Goal: Information Seeking & Learning: Compare options

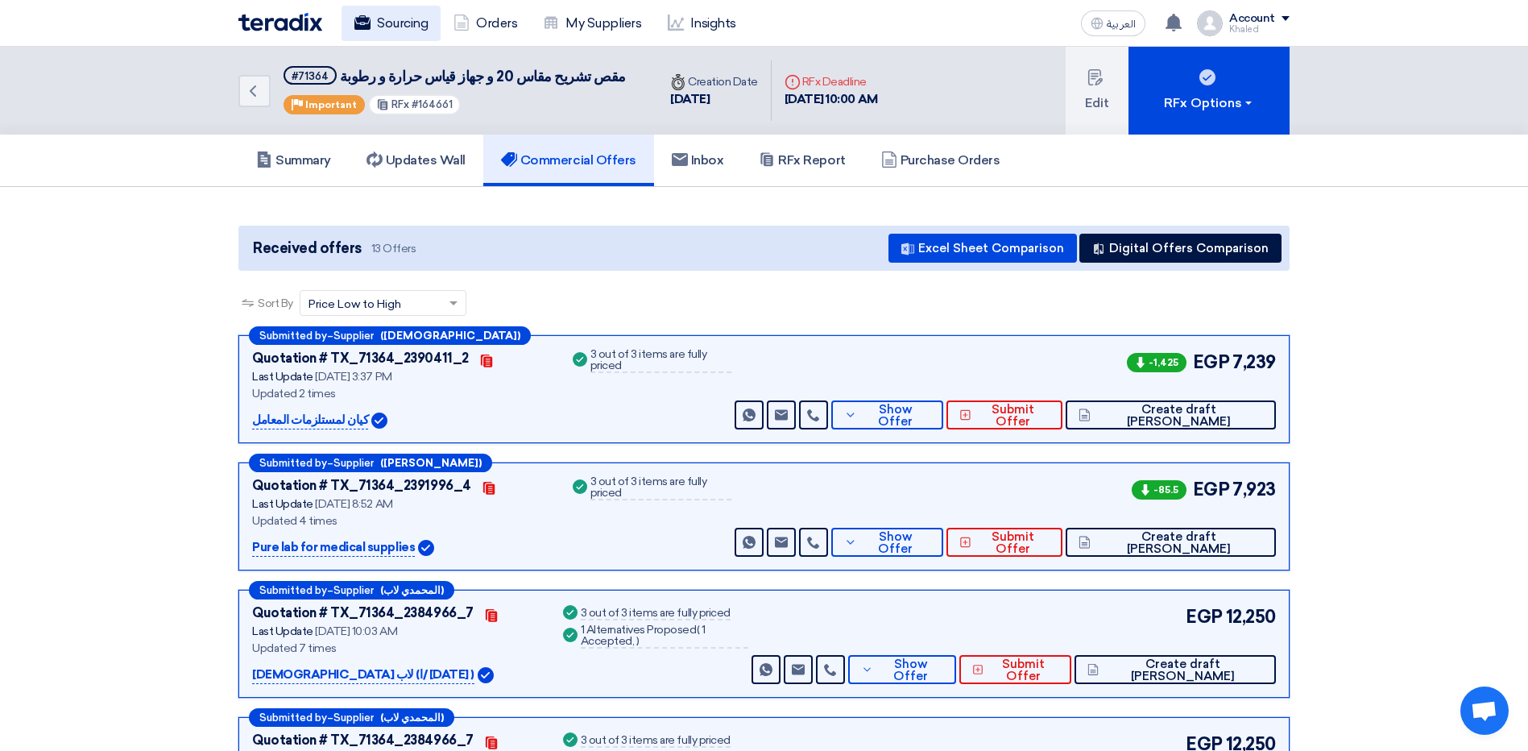
click at [408, 27] on link "Sourcing" at bounding box center [390, 23] width 99 height 35
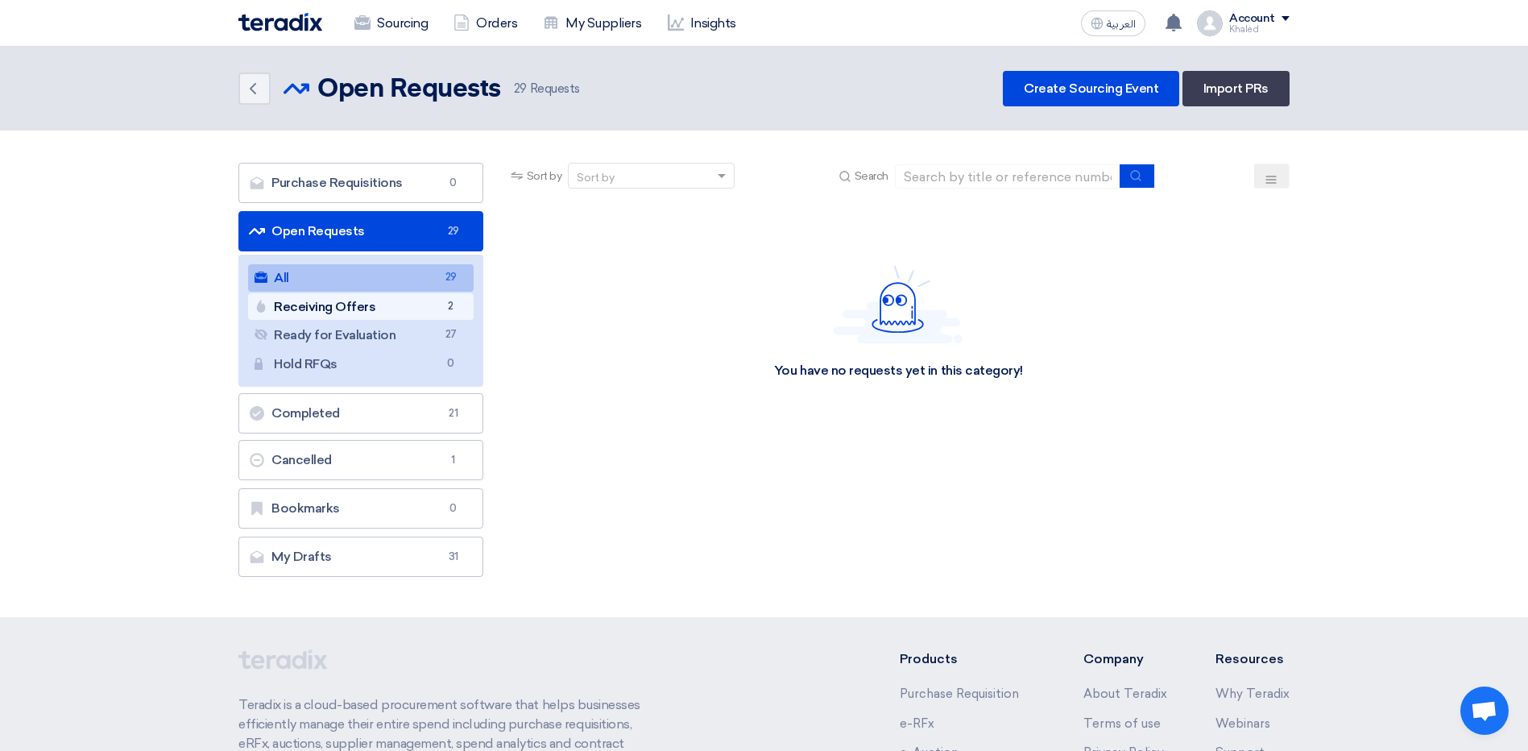
click at [443, 317] on link "Receiving Offers Receiving Offers 2" at bounding box center [360, 306] width 225 height 27
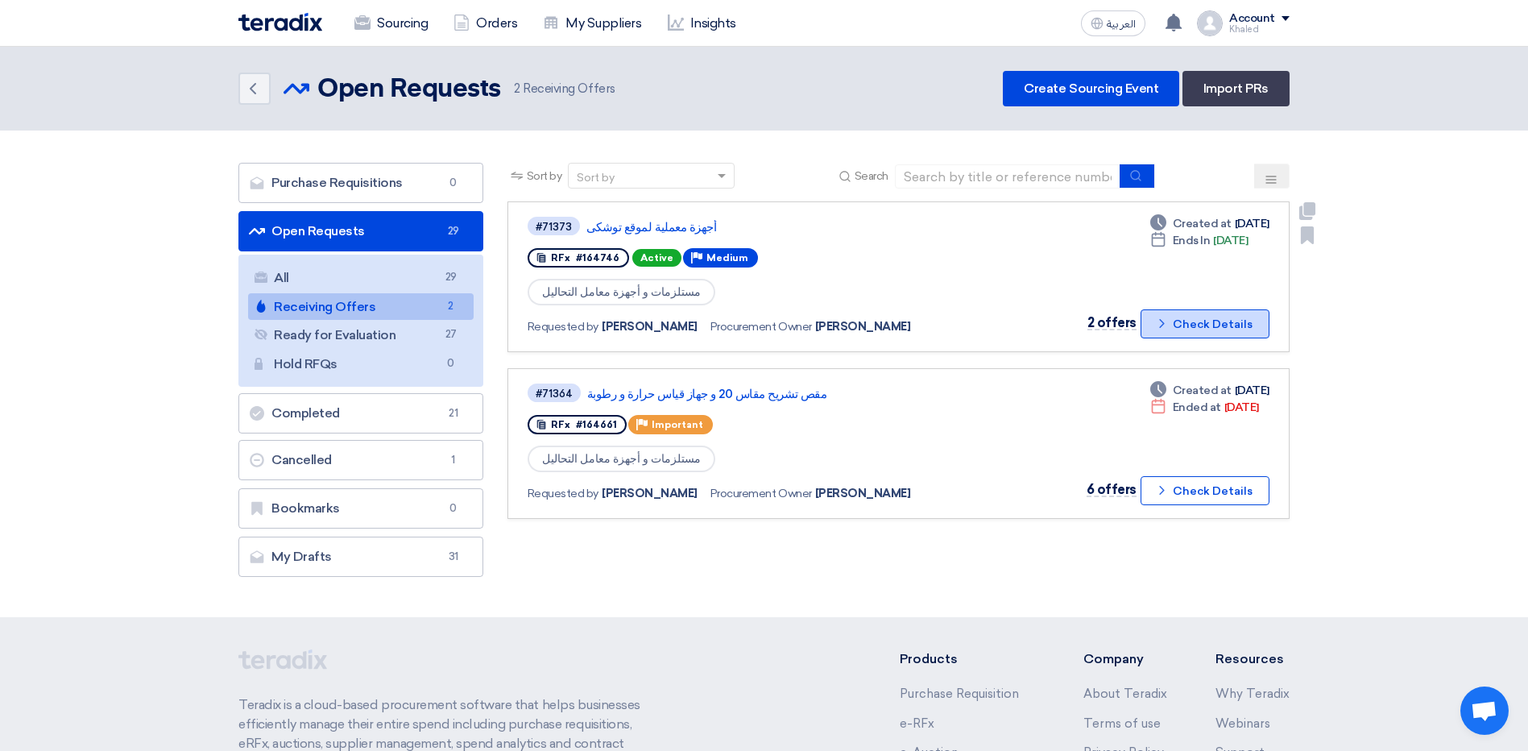
click at [1189, 328] on button "Check details Check Details" at bounding box center [1204, 323] width 129 height 29
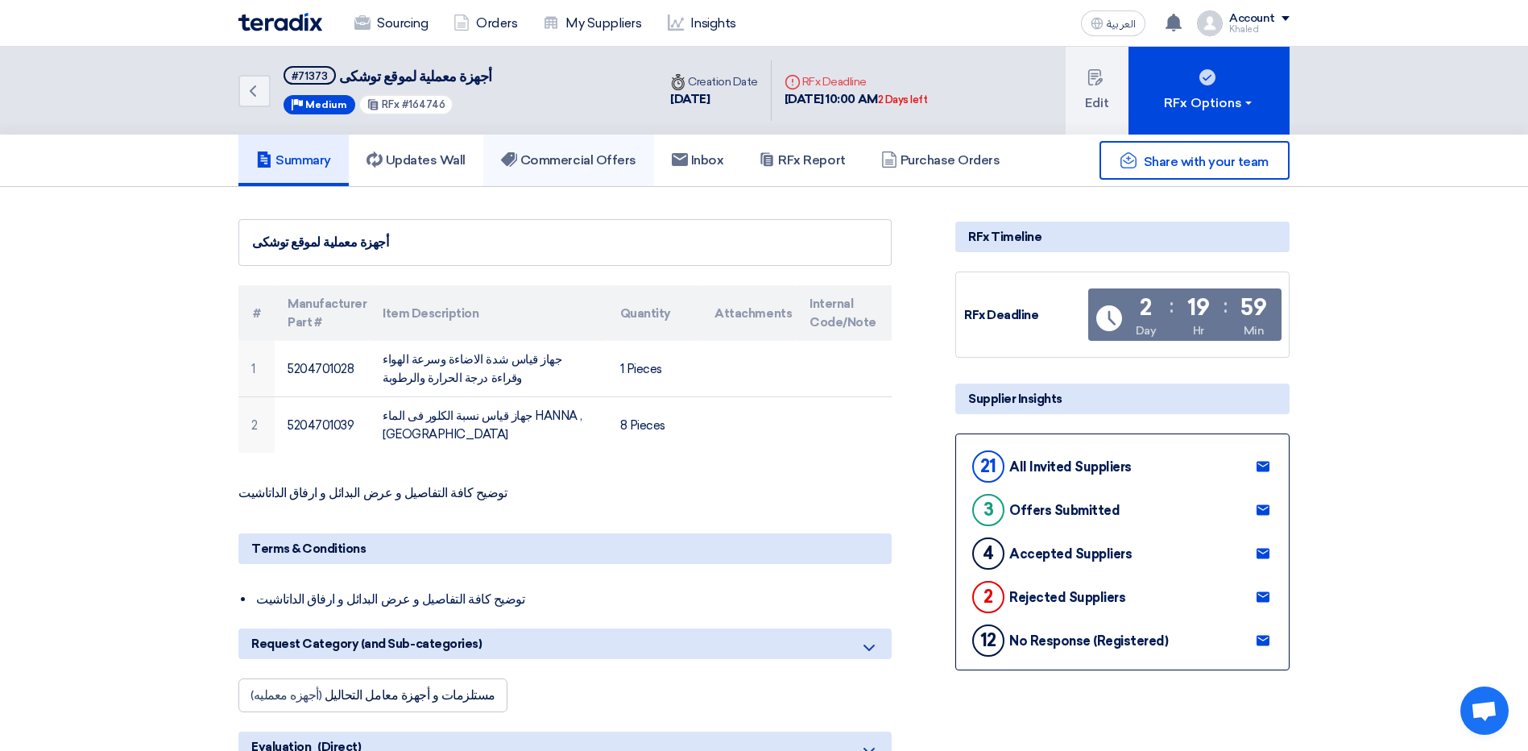
click at [557, 175] on link "Commercial Offers" at bounding box center [568, 160] width 171 height 52
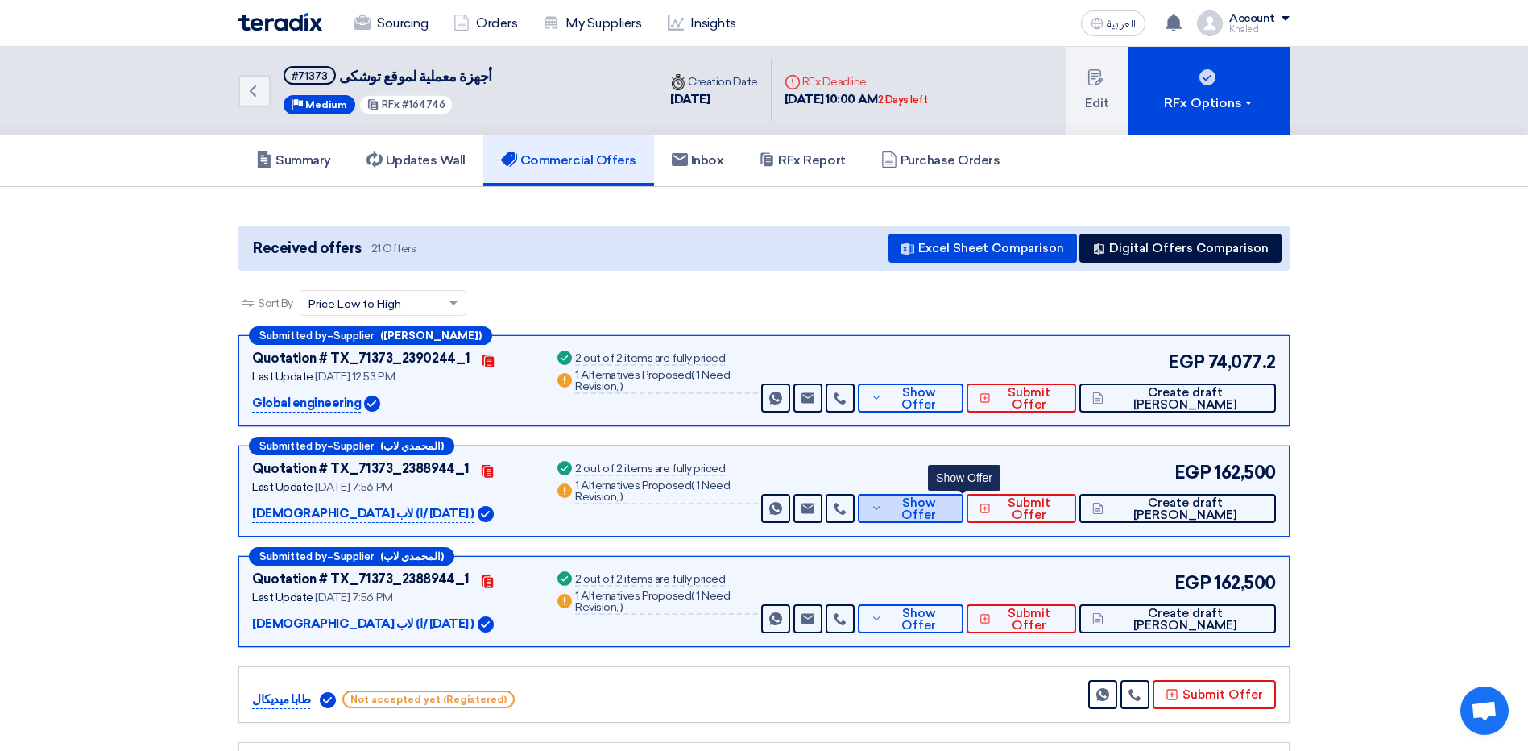
click at [950, 514] on span "Show Offer" at bounding box center [918, 509] width 64 height 24
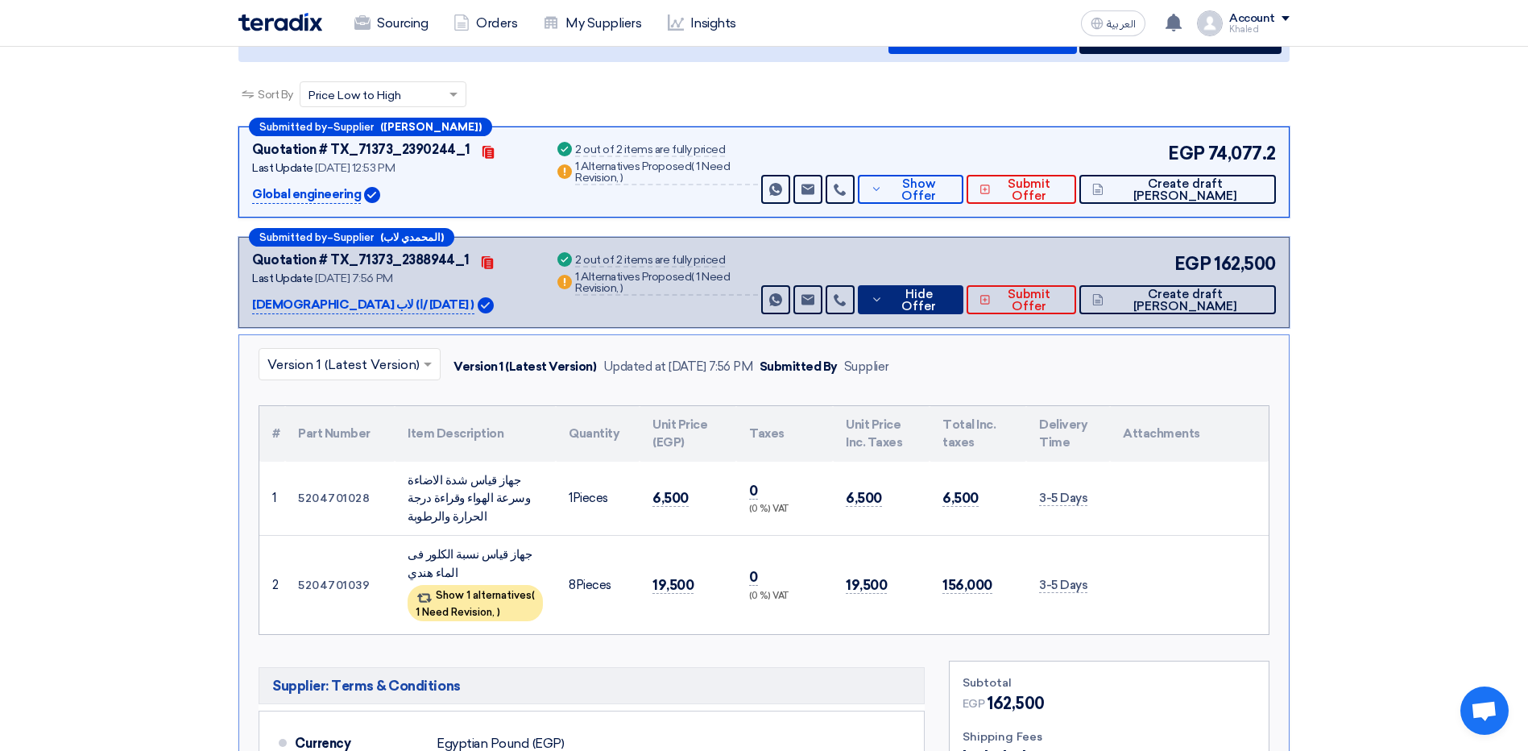
scroll to position [242, 0]
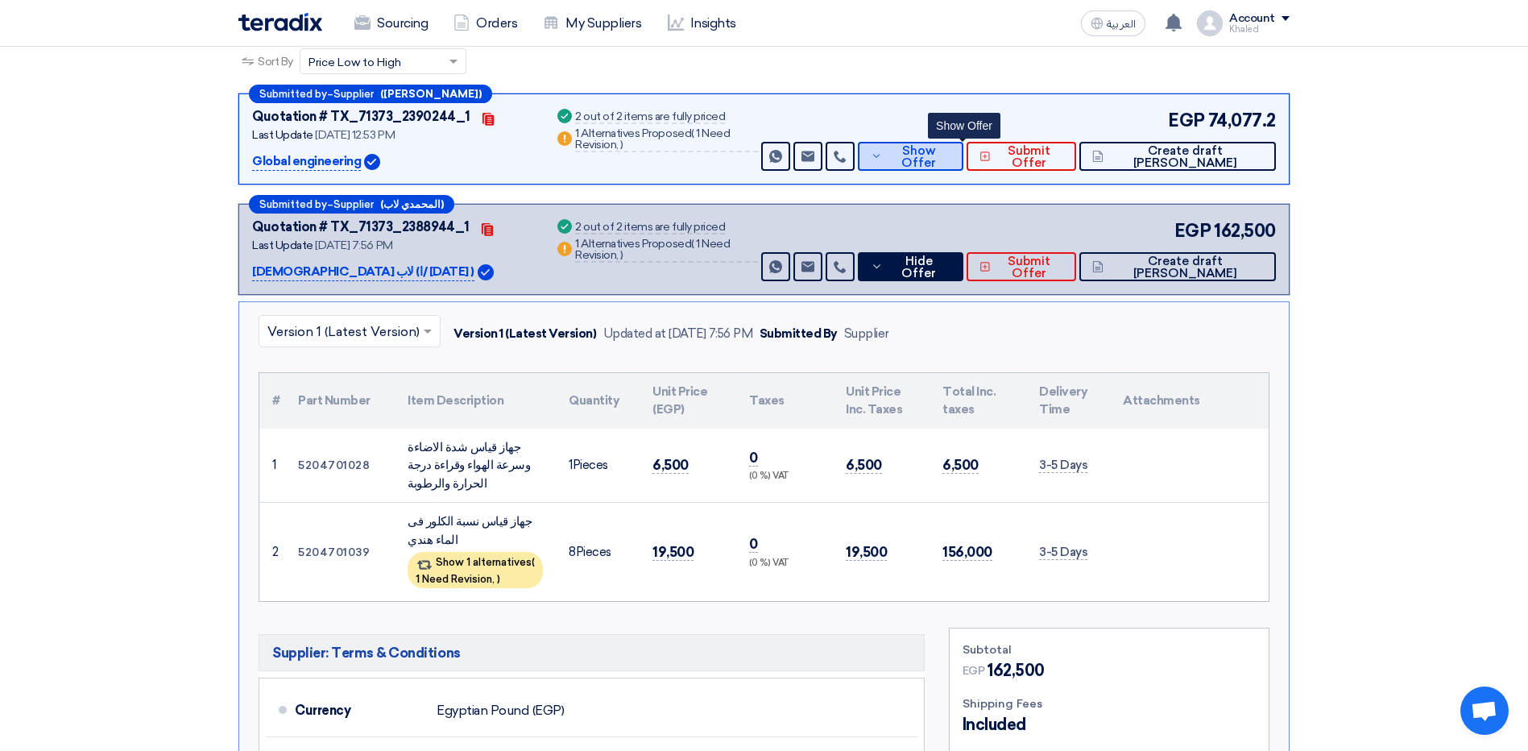
click at [960, 141] on div "EGP 74,077.2 Send Message Send Message" at bounding box center [1017, 139] width 518 height 64
click at [950, 149] on span "Show Offer" at bounding box center [918, 157] width 64 height 24
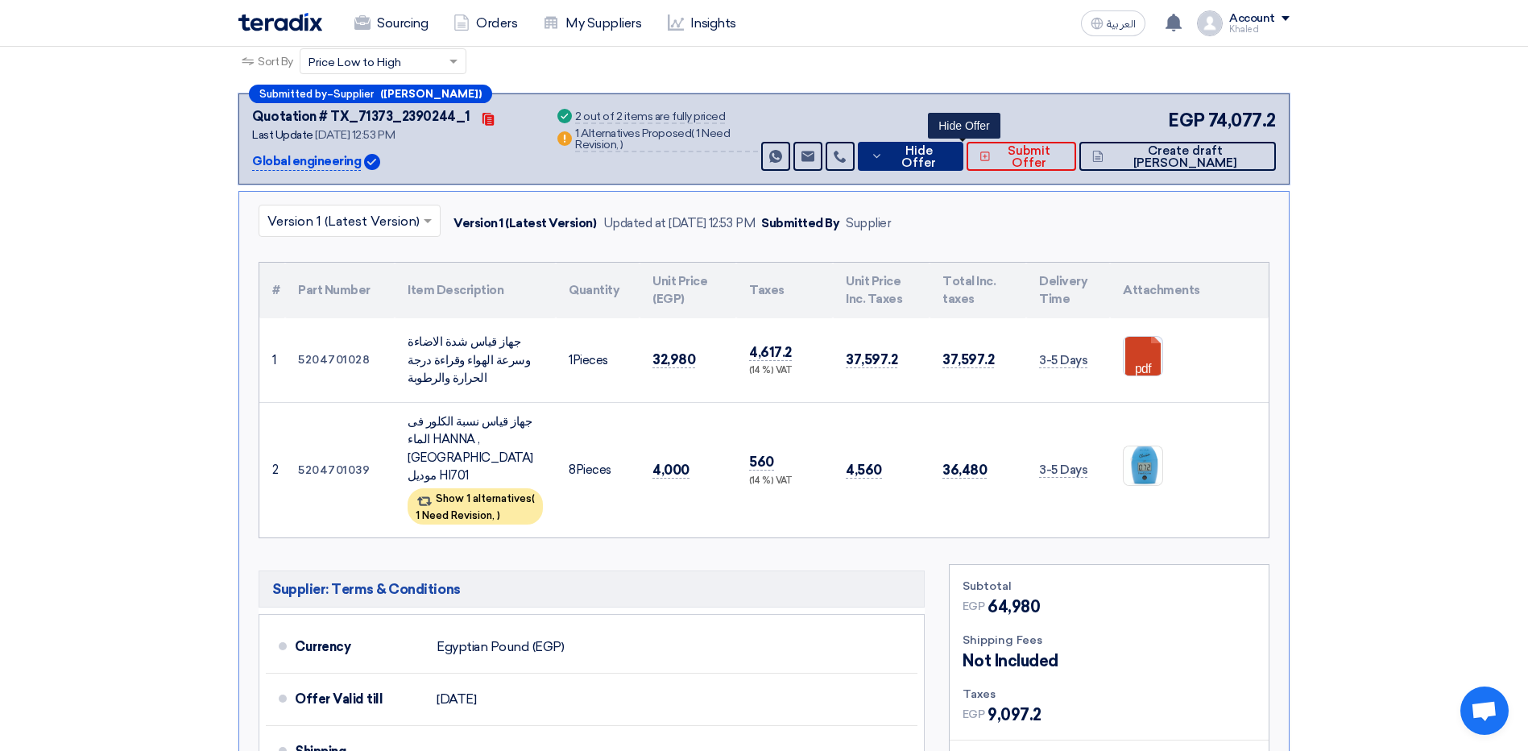
click at [883, 159] on icon at bounding box center [877, 156] width 13 height 13
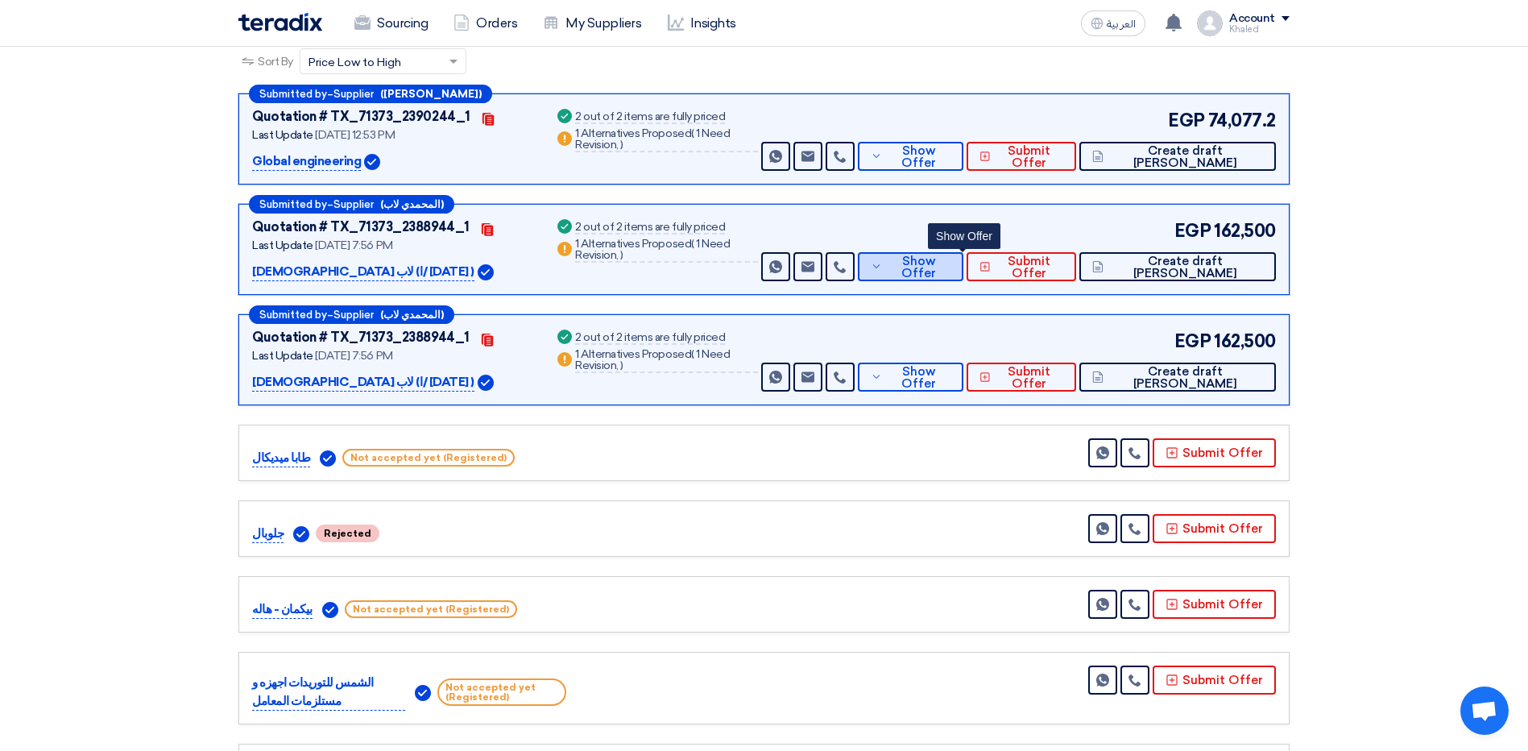
click at [949, 260] on span "Show Offer" at bounding box center [918, 267] width 64 height 24
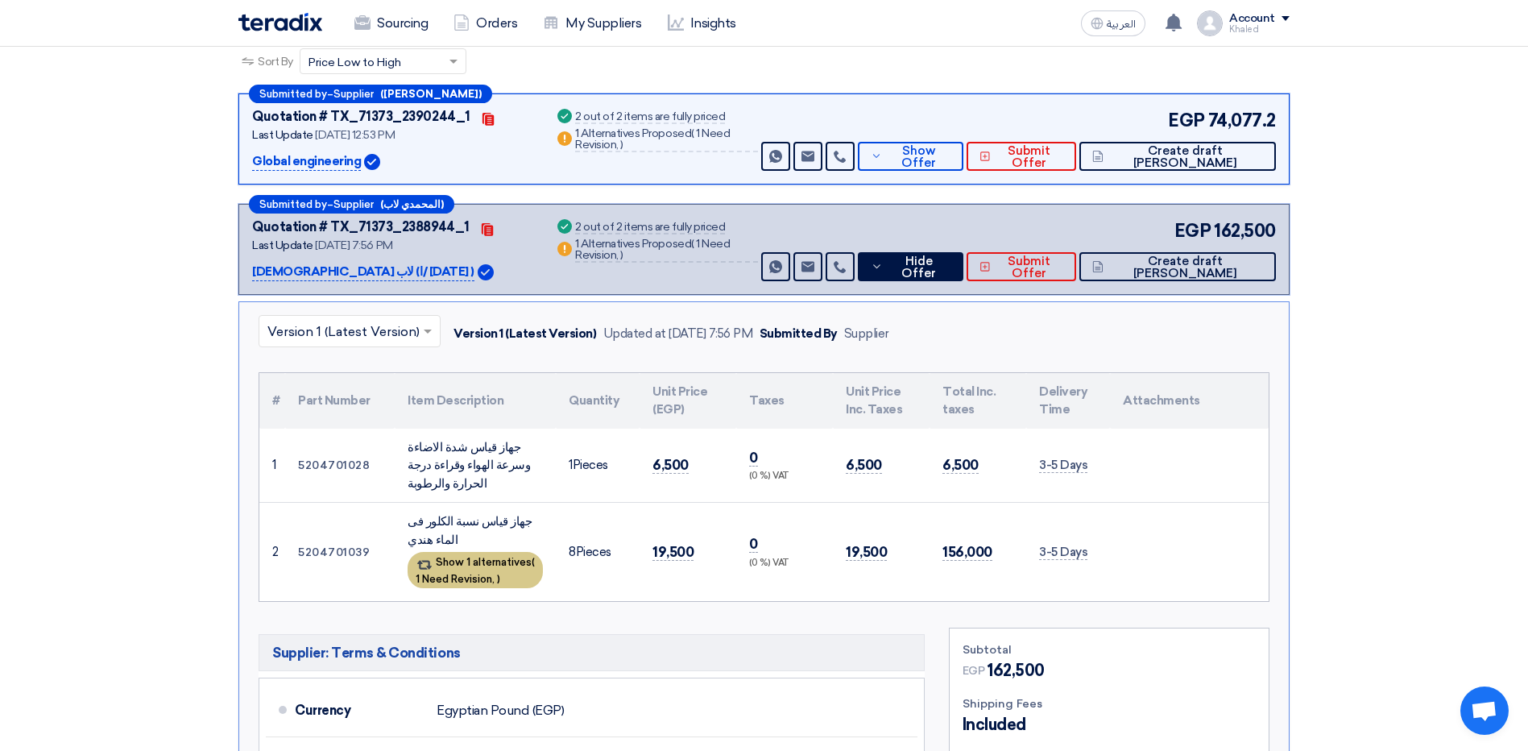
click at [498, 570] on div "Show 1 alternatives ( 1 Need Revision, )" at bounding box center [474, 570] width 135 height 36
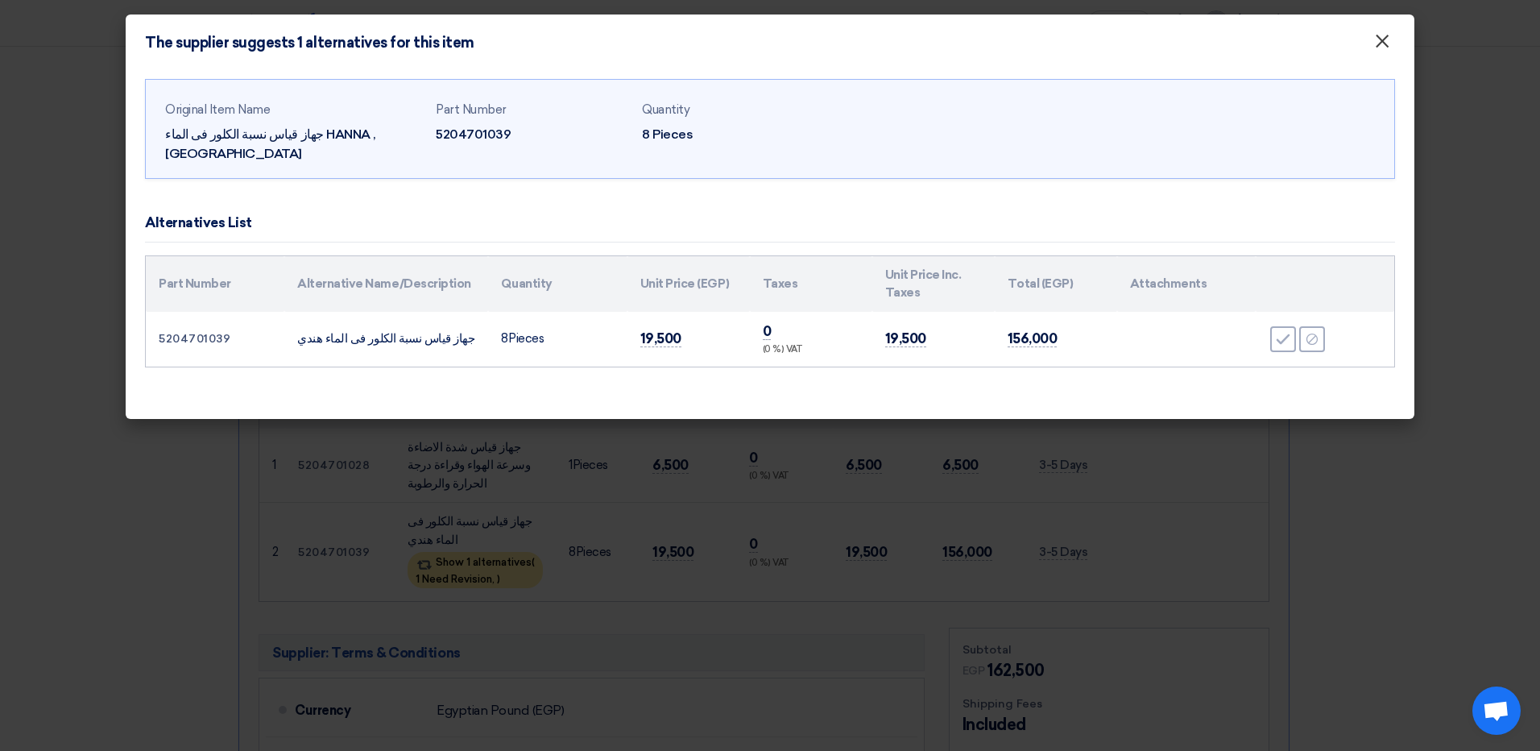
click at [1375, 43] on span "×" at bounding box center [1382, 45] width 16 height 32
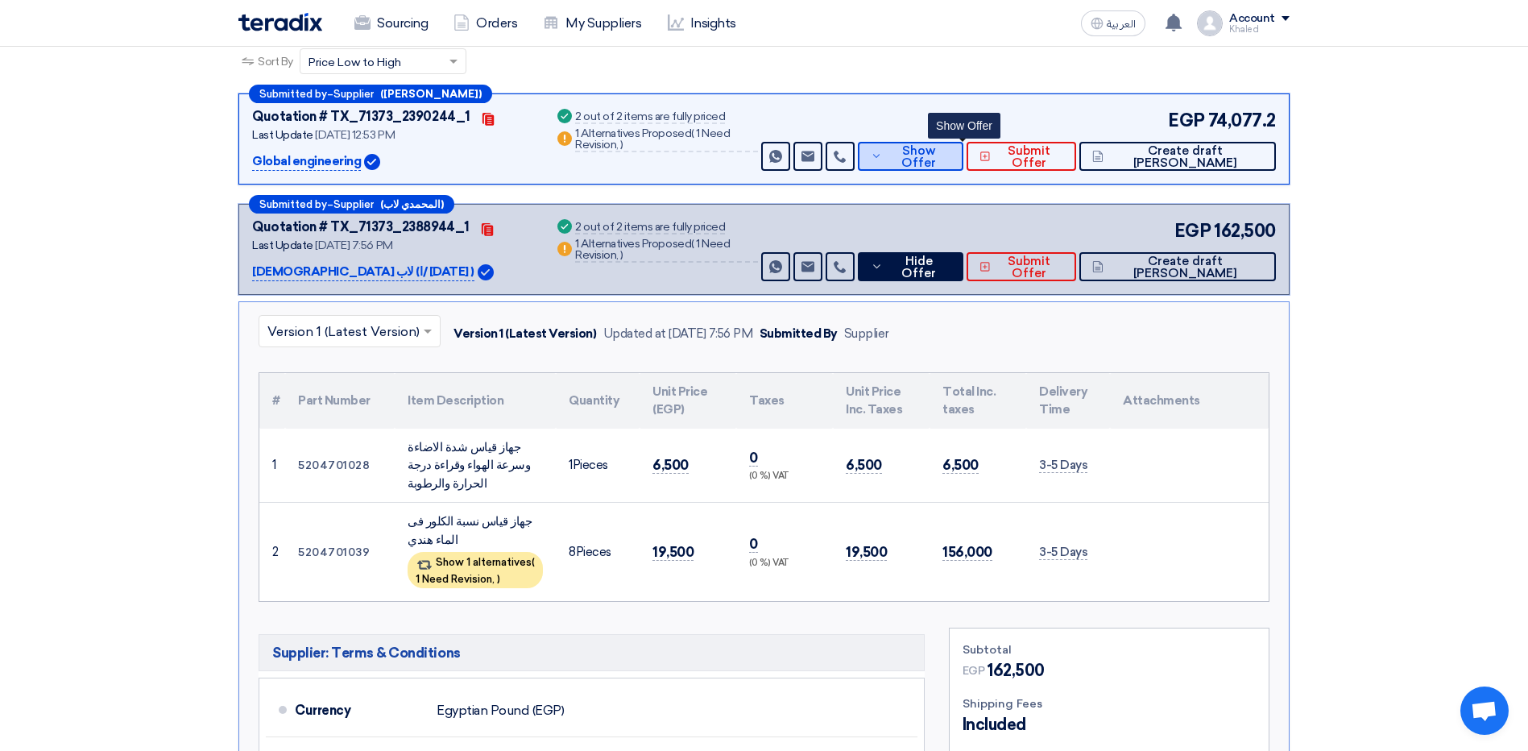
click at [964, 146] on button "Show Offer" at bounding box center [911, 156] width 106 height 29
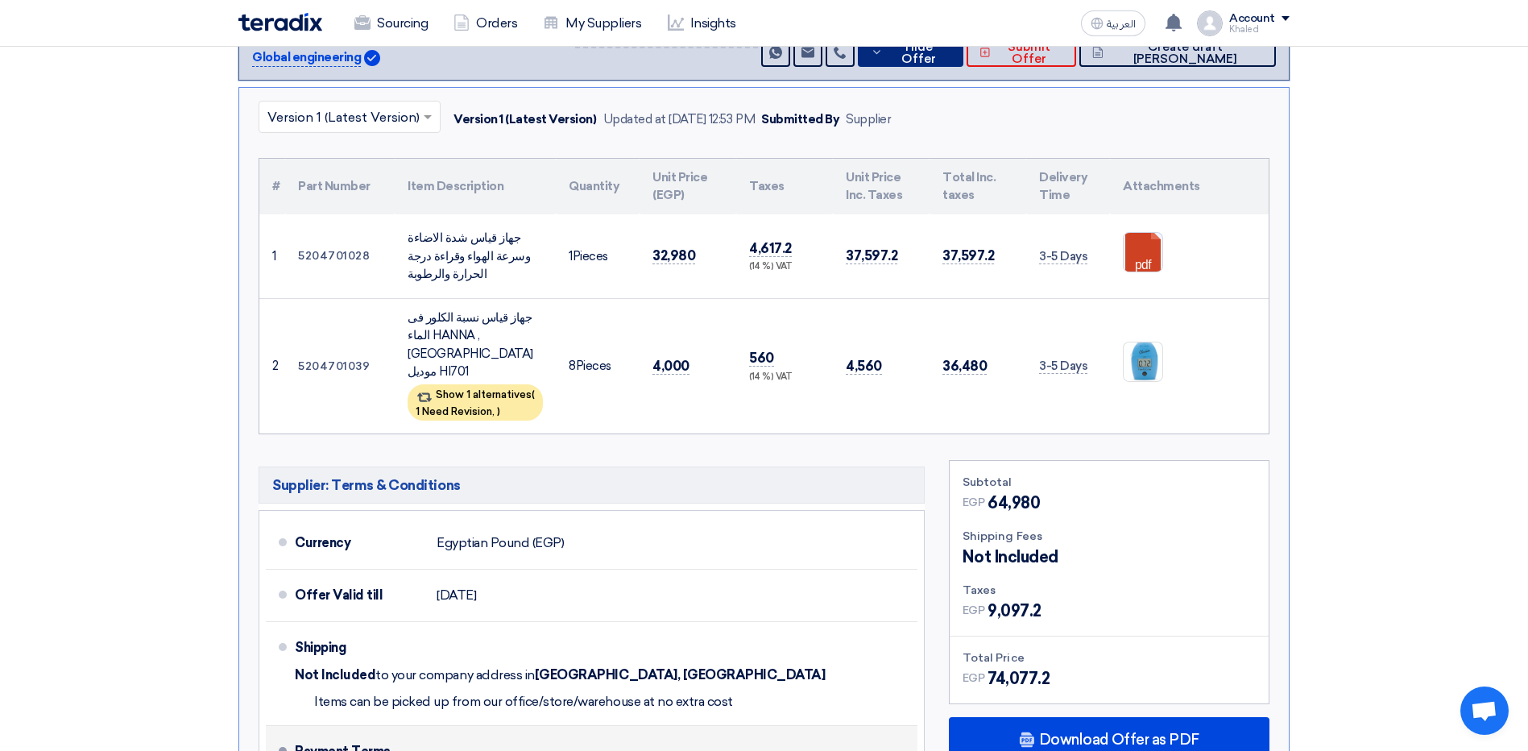
scroll to position [483, 0]
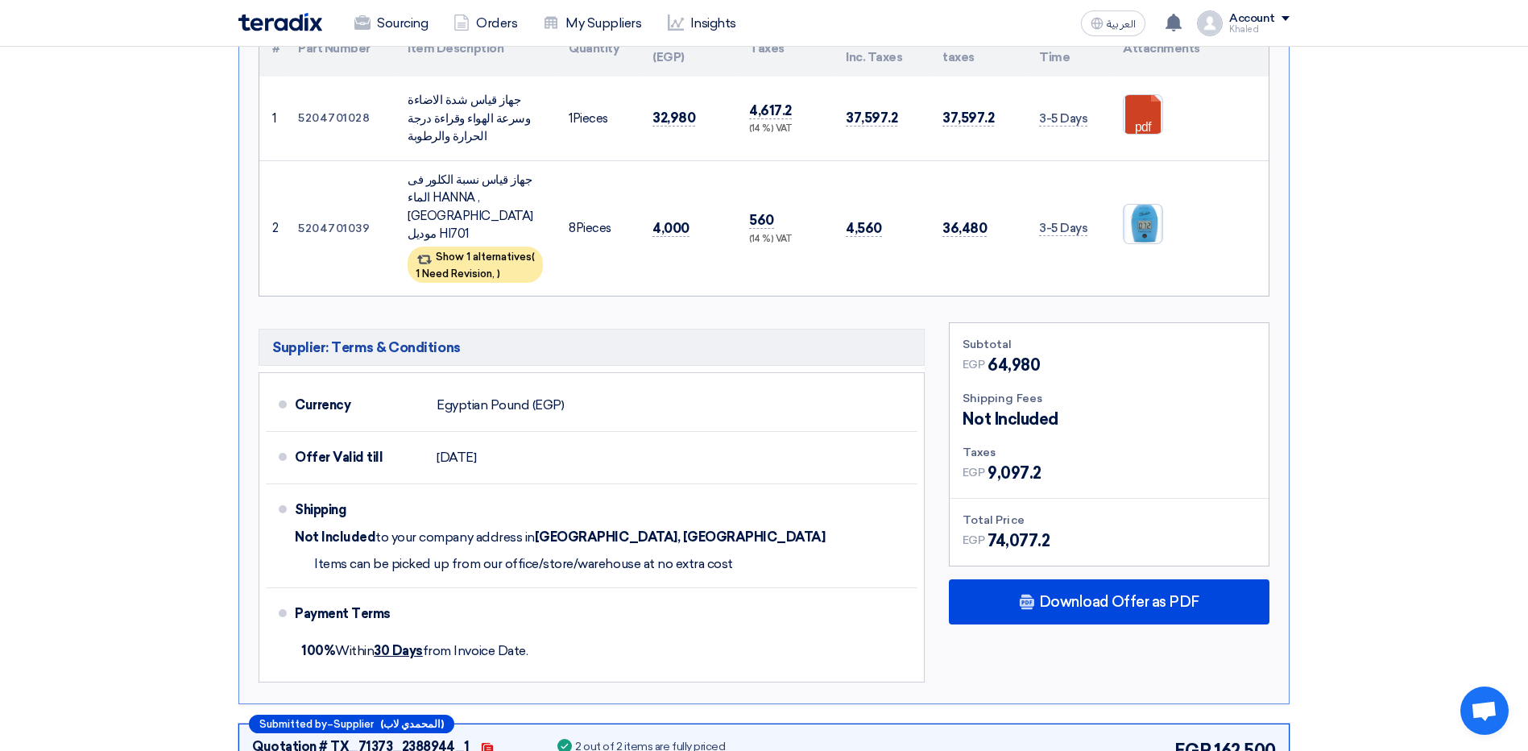
click at [1144, 206] on img at bounding box center [1142, 223] width 39 height 45
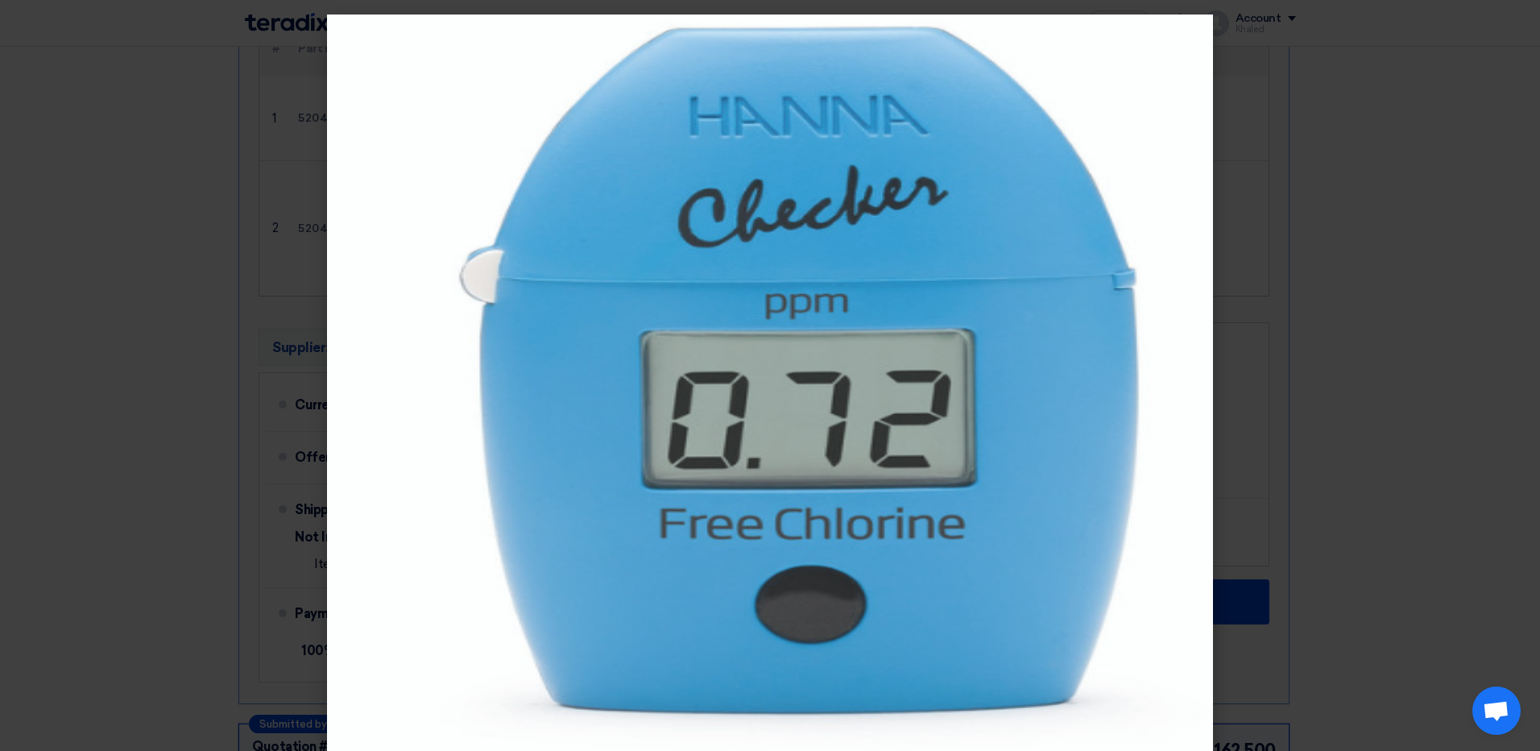
click at [1254, 324] on modal-container at bounding box center [770, 375] width 1540 height 751
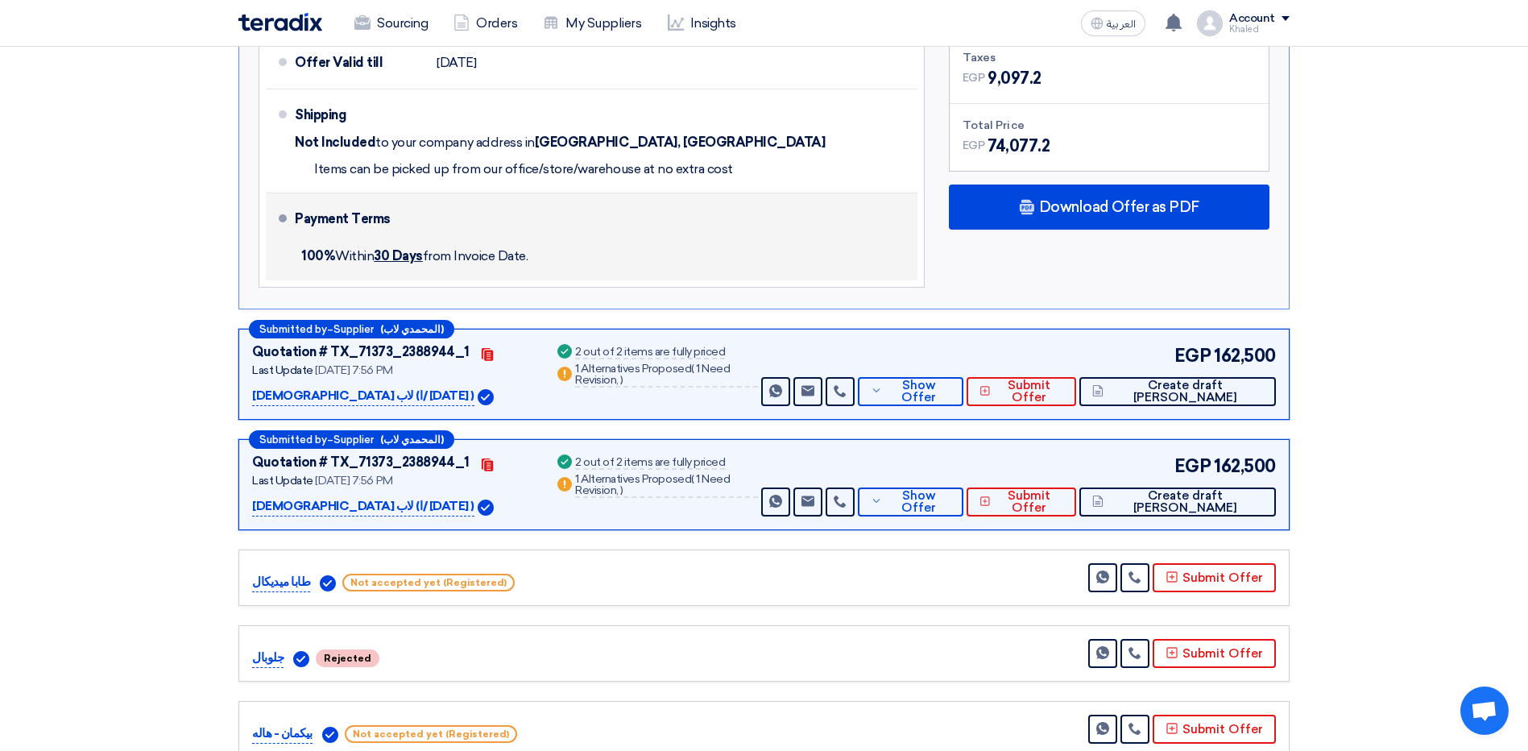
scroll to position [886, 0]
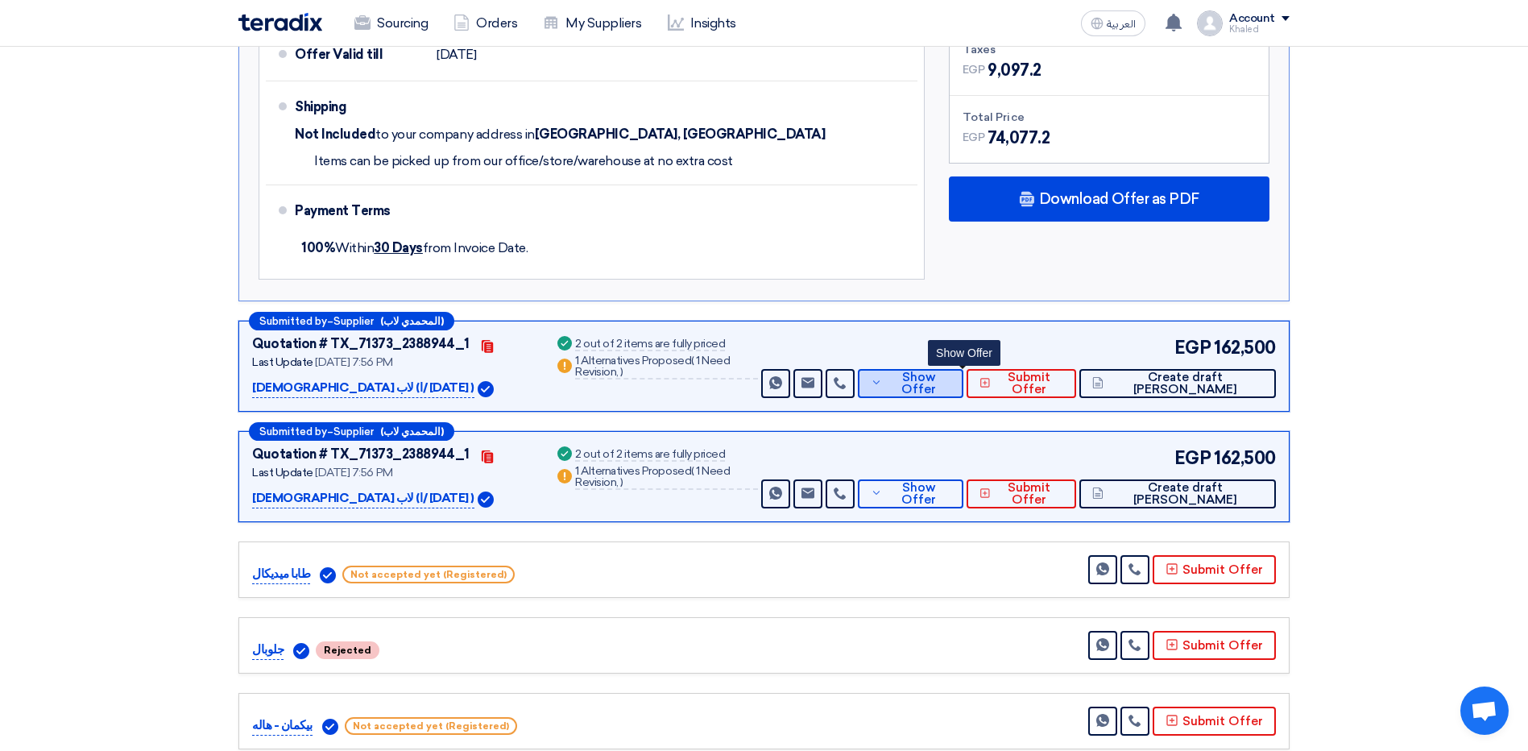
click at [944, 371] on span "Show Offer" at bounding box center [918, 383] width 64 height 24
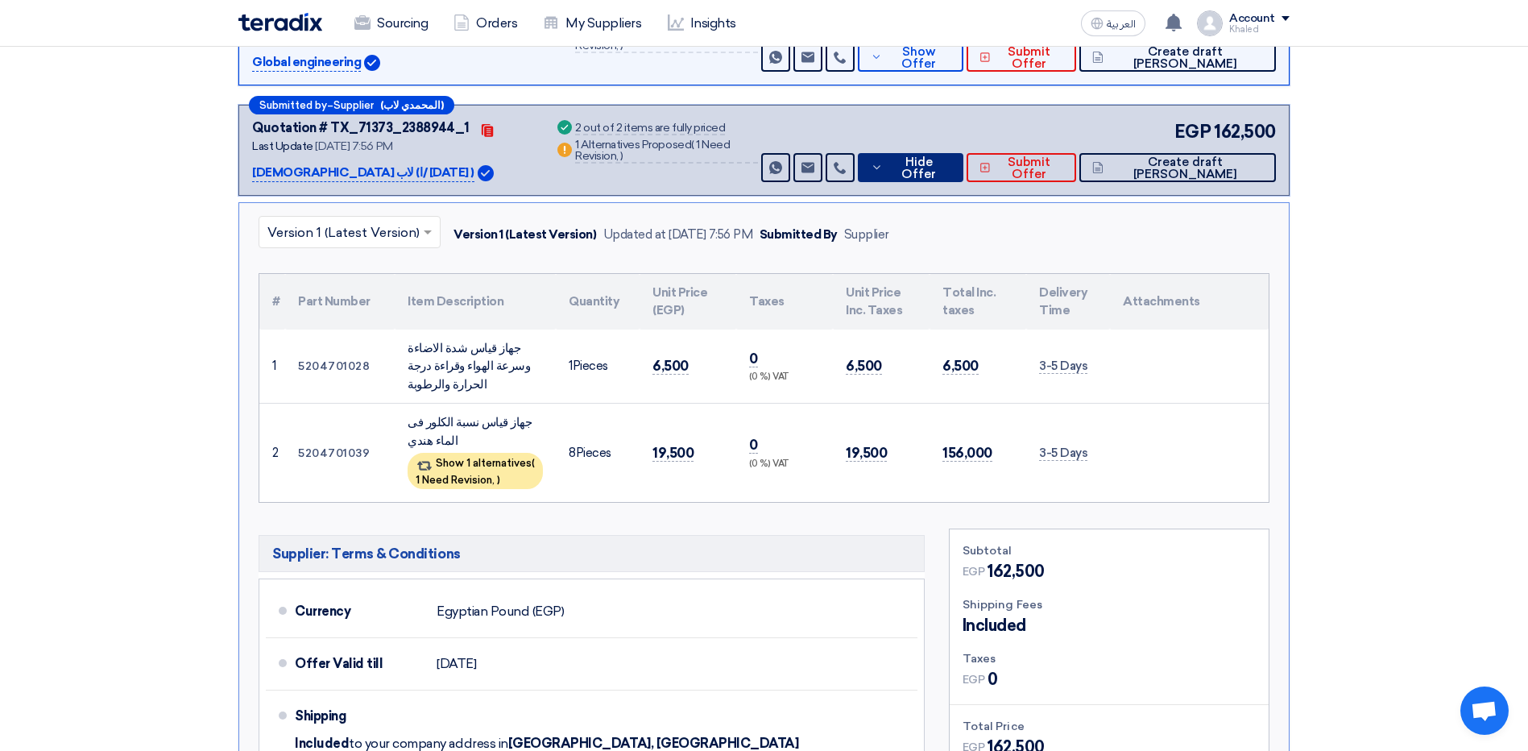
scroll to position [322, 0]
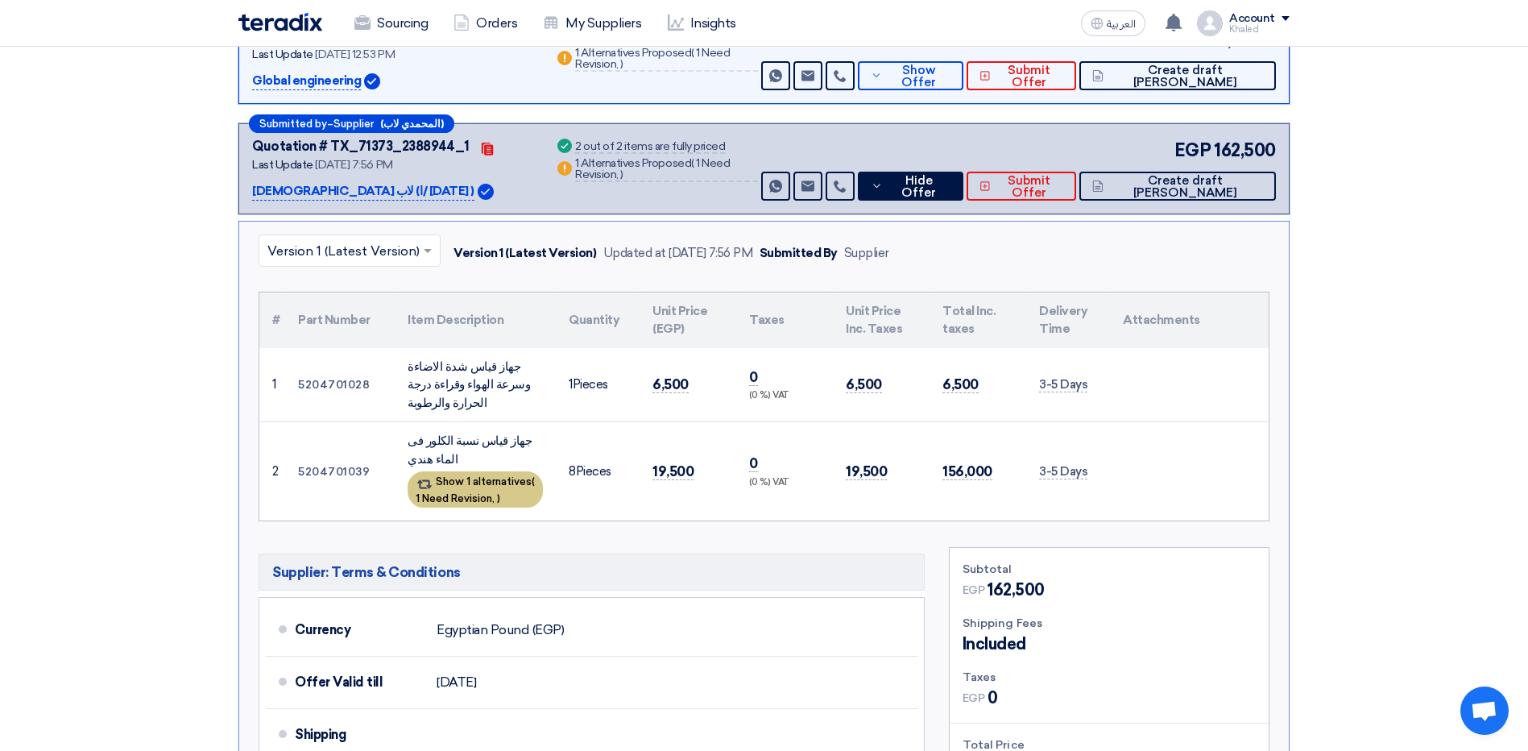
click at [486, 487] on div "Show 1 alternatives ( 1 Need Revision, )" at bounding box center [474, 489] width 135 height 36
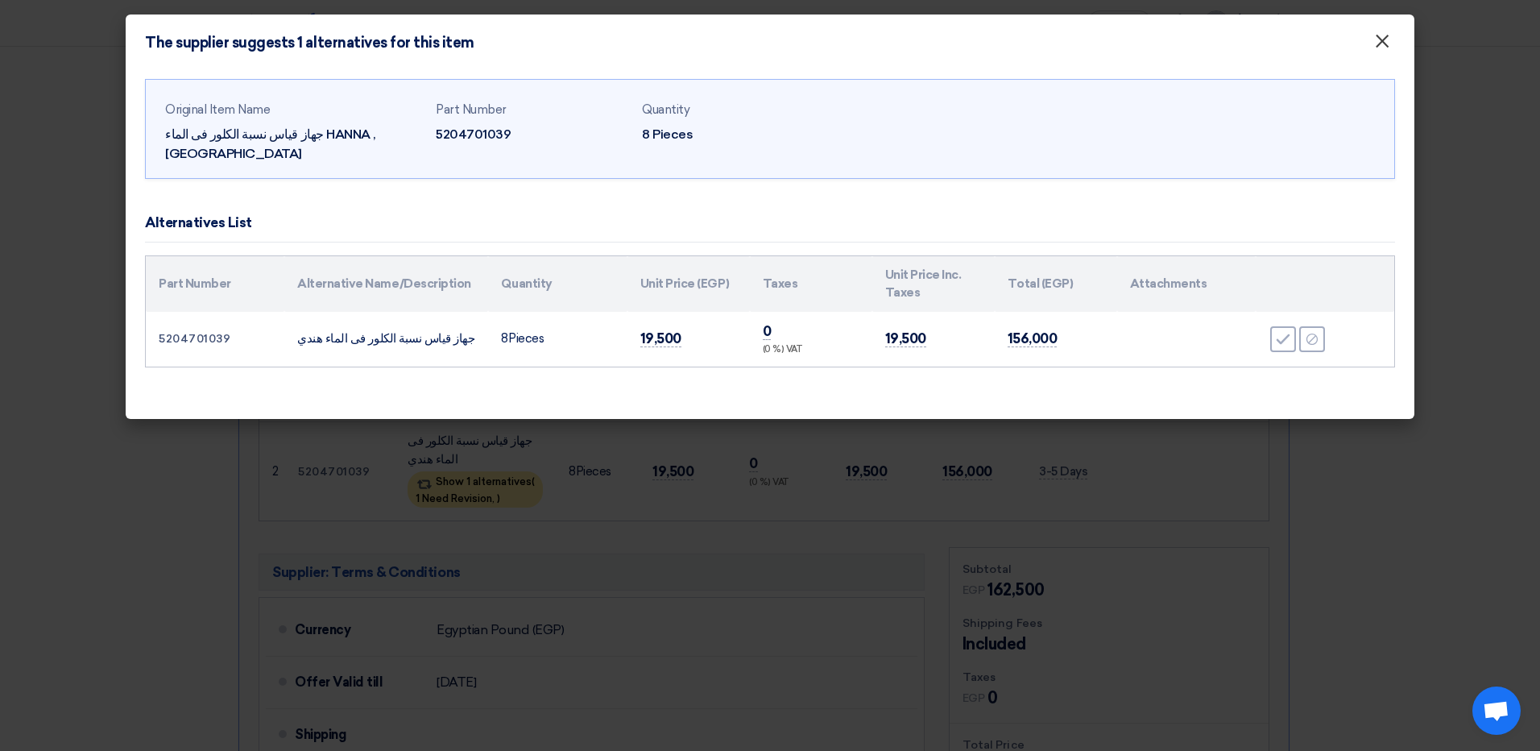
click at [1381, 49] on span "×" at bounding box center [1382, 45] width 16 height 32
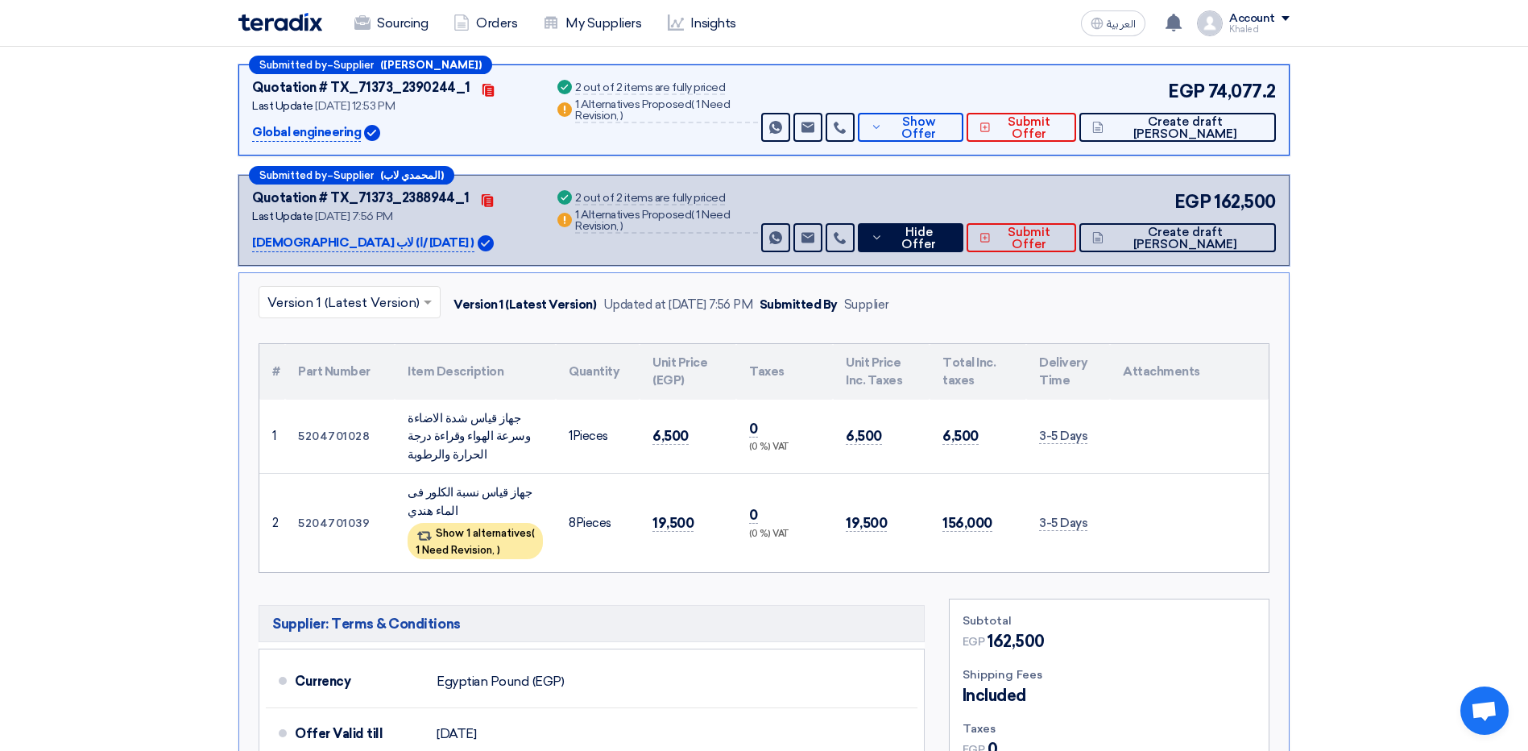
scroll to position [242, 0]
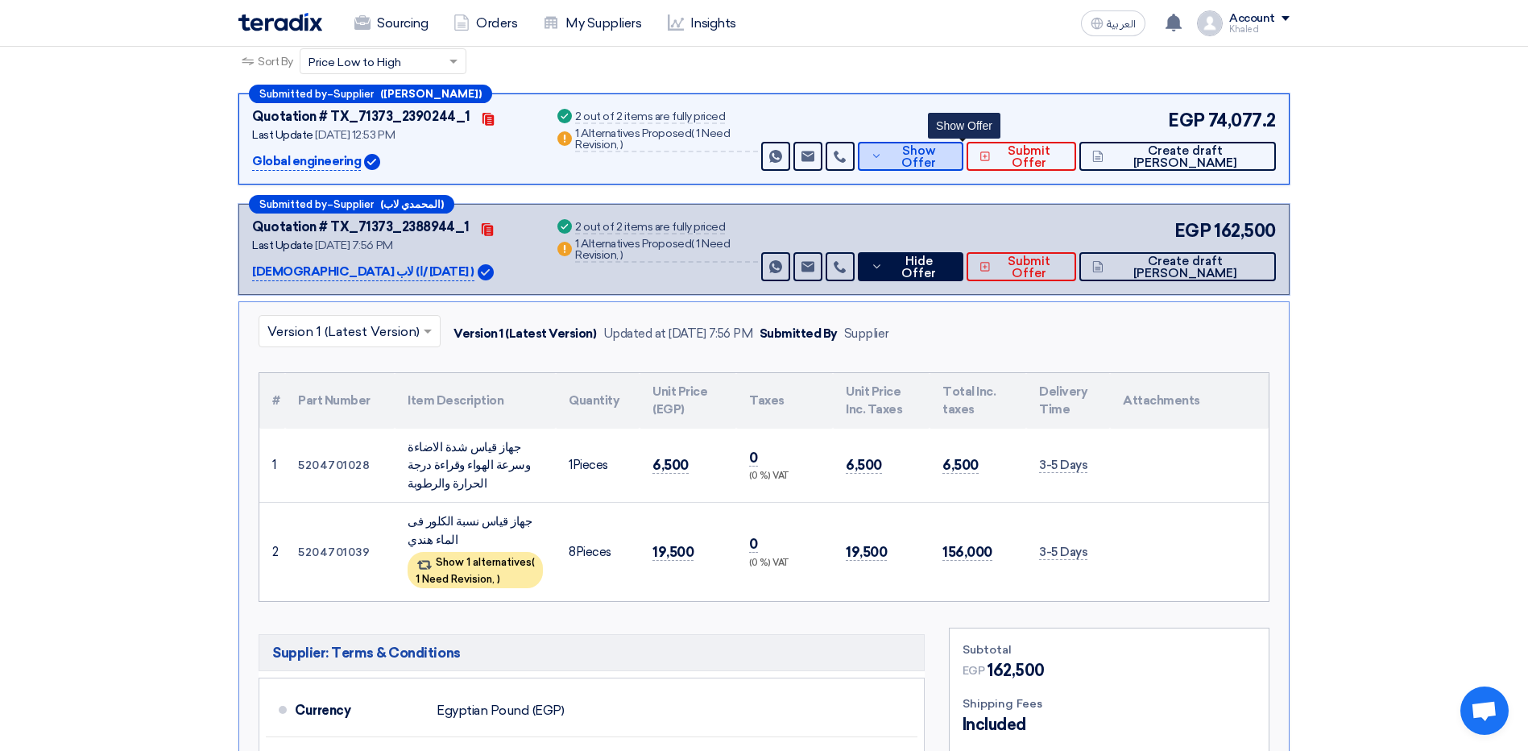
click at [950, 156] on span "Show Offer" at bounding box center [918, 157] width 64 height 24
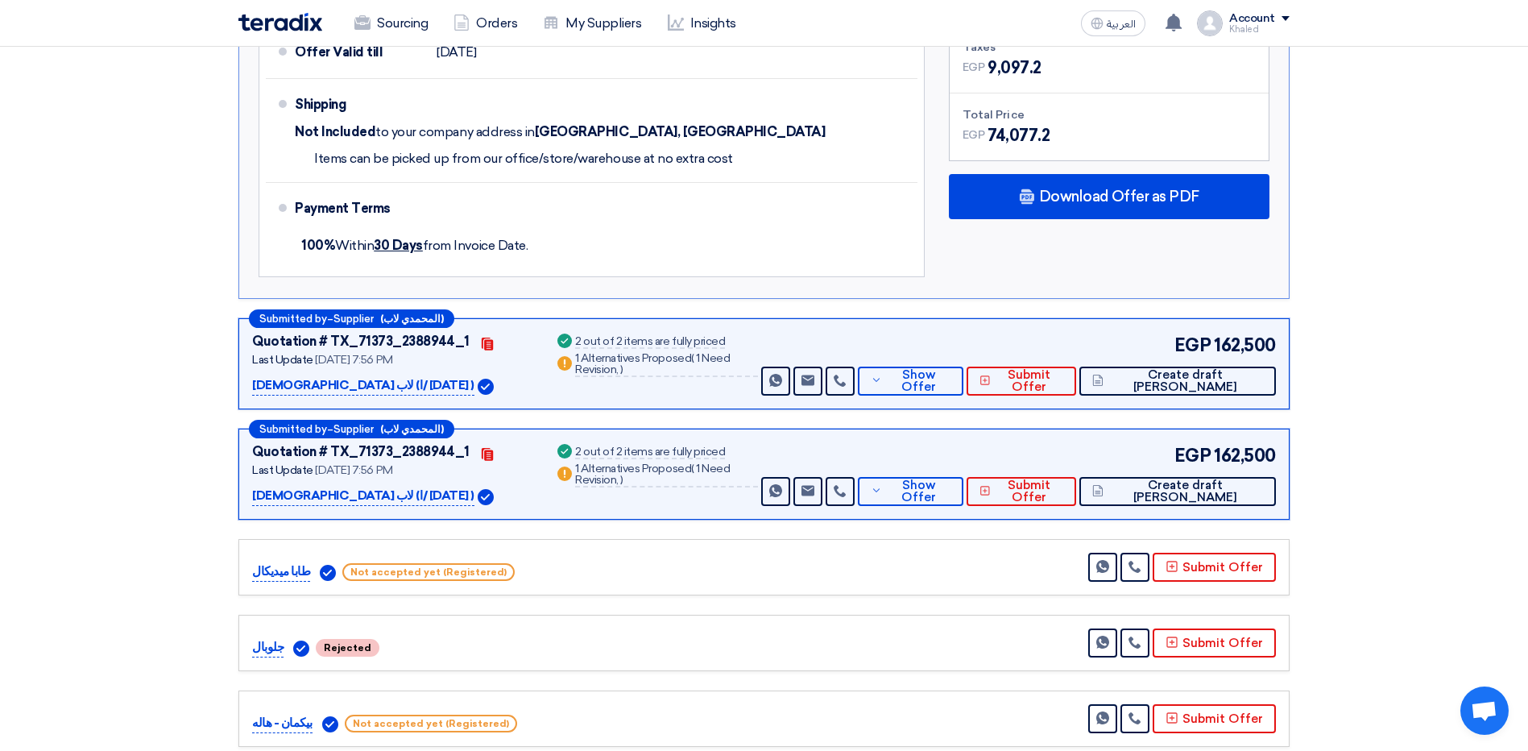
scroll to position [1047, 0]
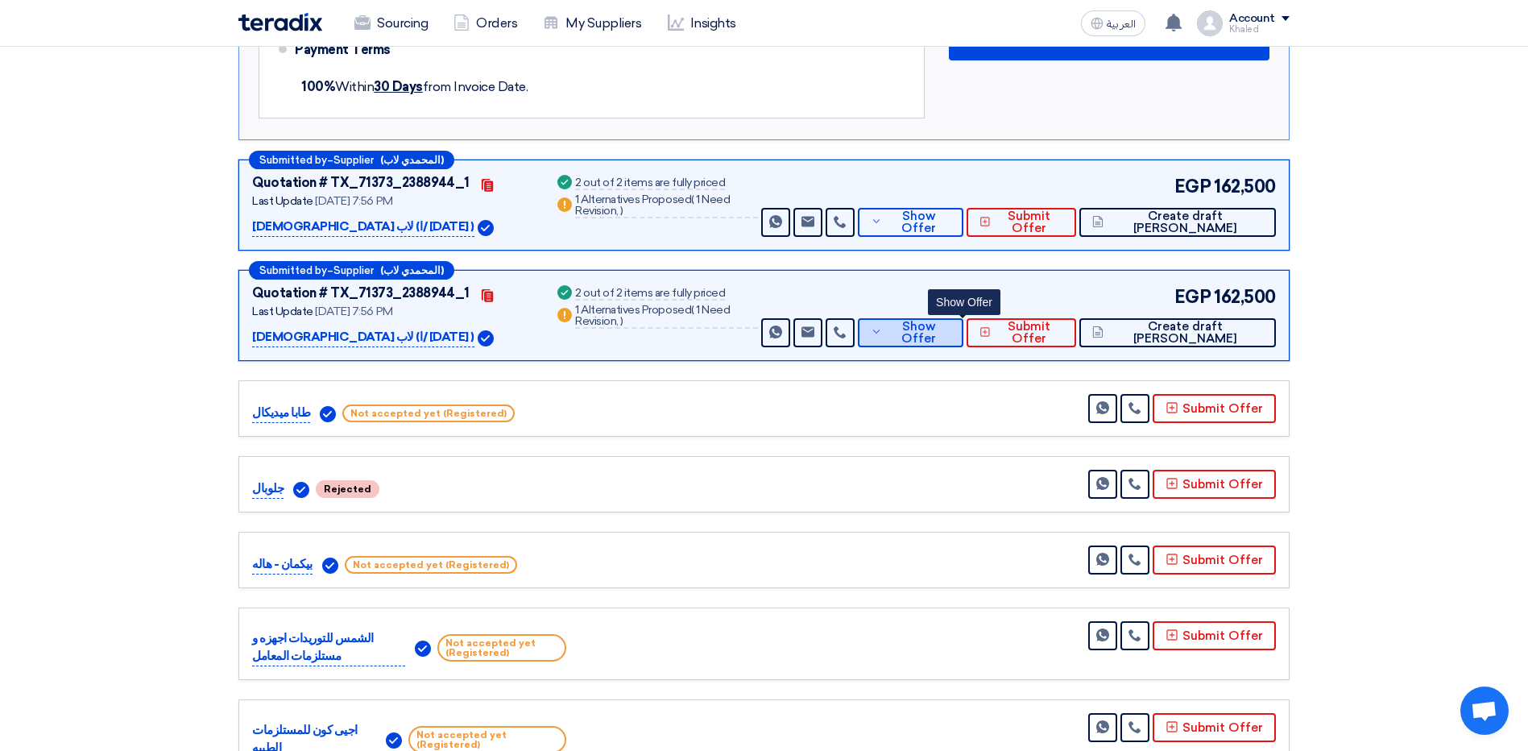
click at [947, 324] on button "Show Offer" at bounding box center [911, 332] width 106 height 29
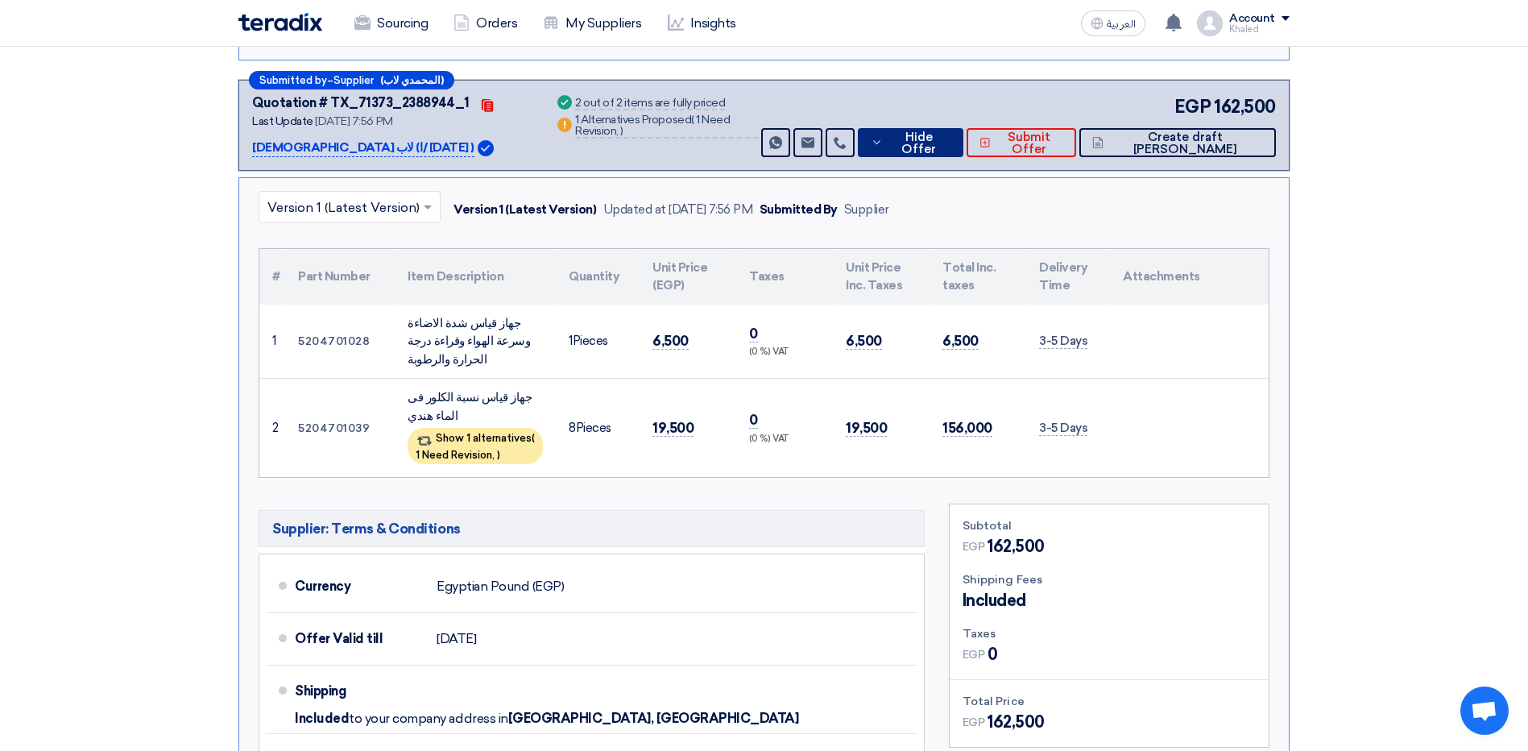
scroll to position [1208, 0]
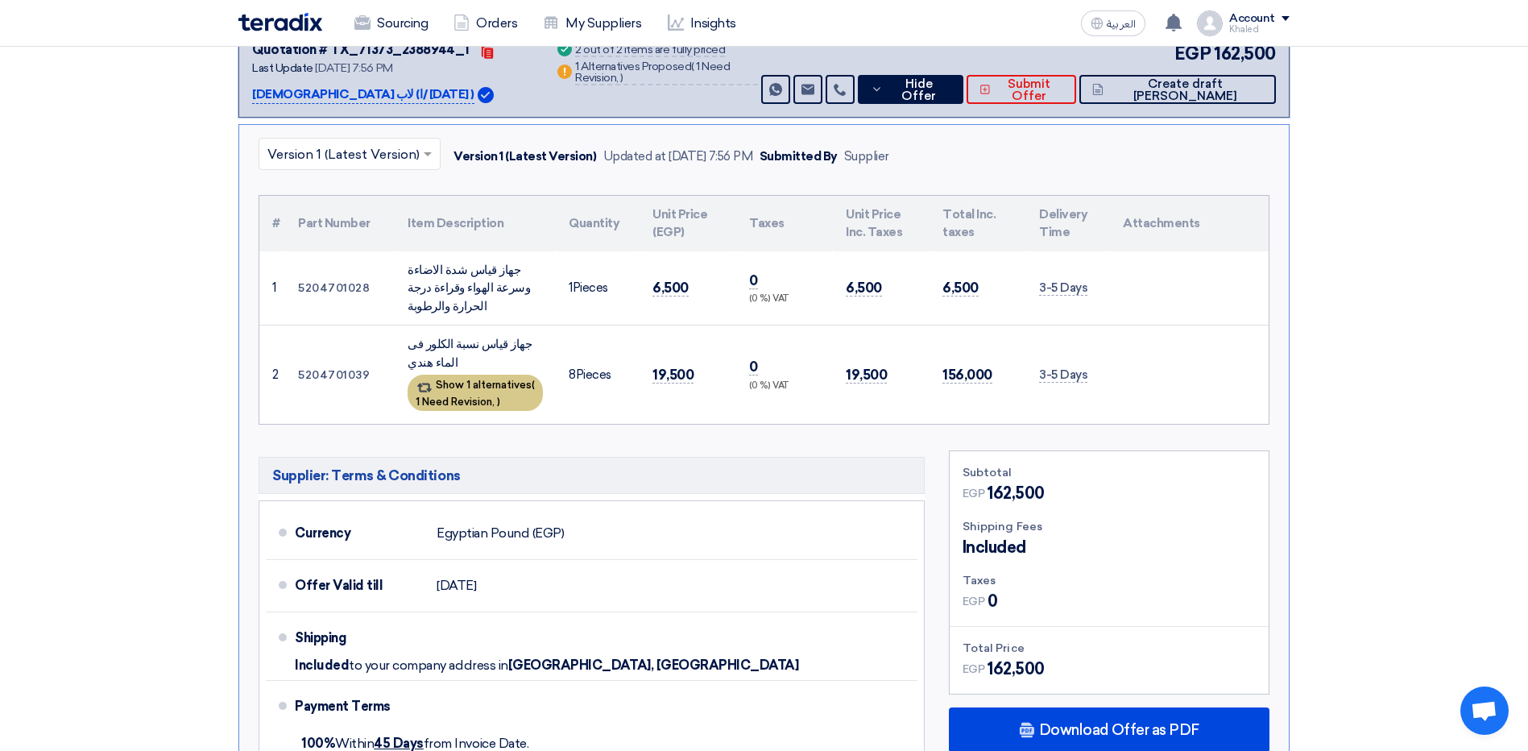
click at [520, 403] on div "Show 1 alternatives ( 1 Need Revision, )" at bounding box center [474, 392] width 135 height 36
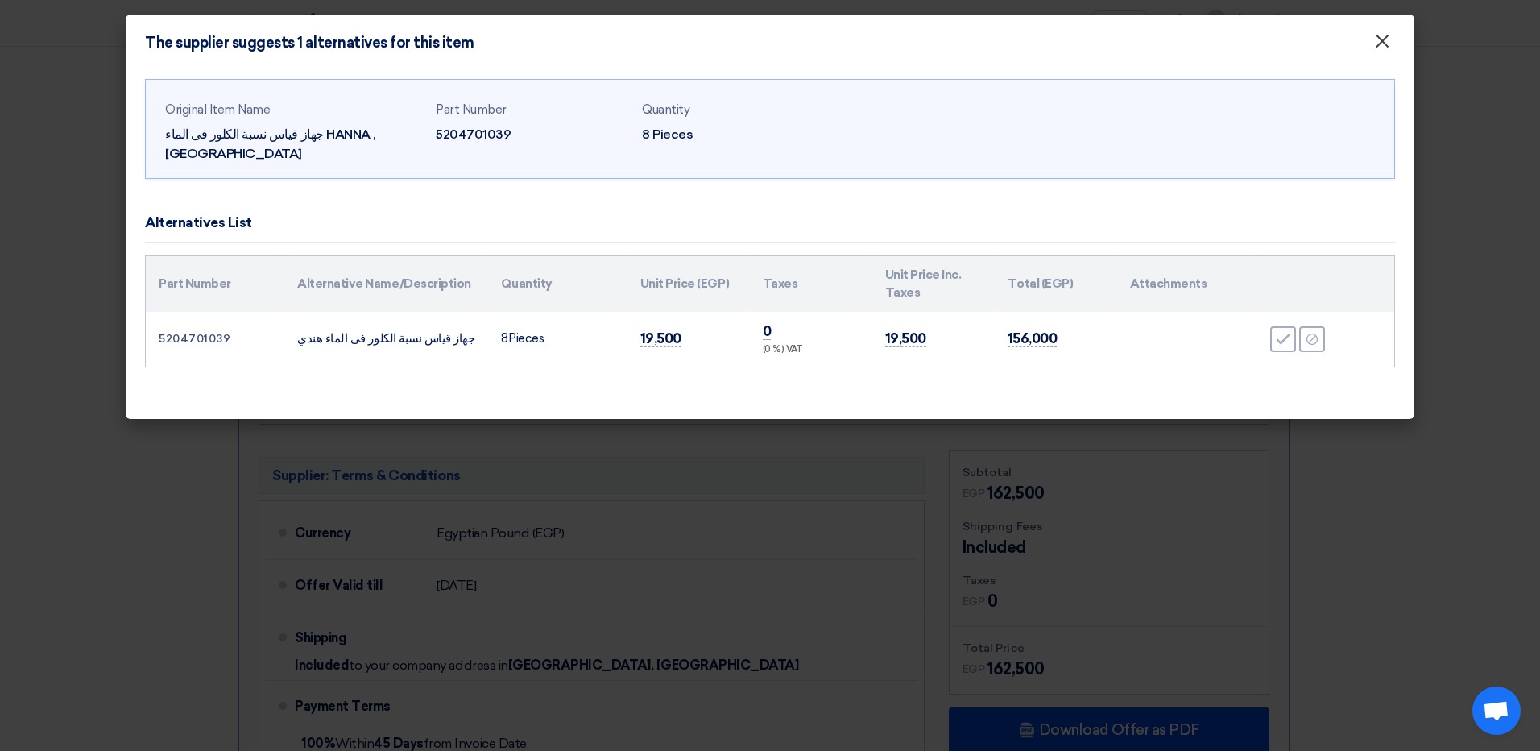
click at [1383, 39] on span "×" at bounding box center [1382, 45] width 16 height 32
